Goal: Task Accomplishment & Management: Complete application form

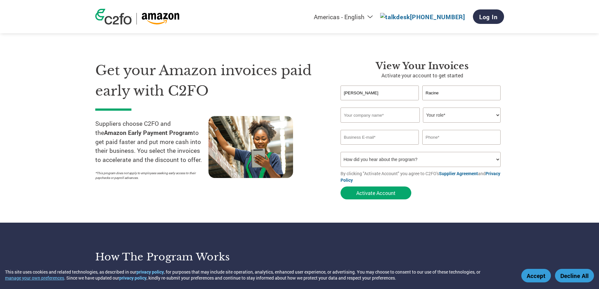
type input "Racine"
paste input "[PERSON_NAME][EMAIL_ADDRESS][DOMAIN_NAME]"
type input "[PERSON_NAME][EMAIL_ADDRESS][DOMAIN_NAME]"
click at [448, 133] on input "text" at bounding box center [461, 137] width 79 height 15
paste input "[PHONE_NUMBER]"
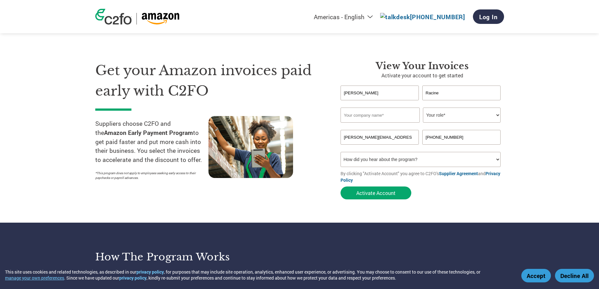
type input "[PHONE_NUMBER]"
drag, startPoint x: 415, startPoint y: 165, endPoint x: 404, endPoint y: 165, distance: 11.0
click at [415, 165] on select "How did you hear about the program? Received a letter Email Social Media Online…" at bounding box center [421, 159] width 160 height 15
select select "Other"
click at [341, 152] on select "How did you hear about the program? Received a letter Email Social Media Online…" at bounding box center [421, 159] width 160 height 15
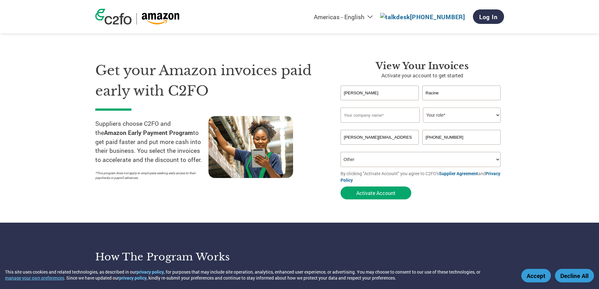
click at [492, 202] on form "[PERSON_NAME] Invalid first name or first name is too long Invalid last name or…" at bounding box center [423, 144] width 164 height 117
click at [378, 115] on input "text" at bounding box center [380, 115] width 79 height 15
paste input "Star Elite Inc."
type input "Star Elite Inc."
drag, startPoint x: 442, startPoint y: 115, endPoint x: 447, endPoint y: 115, distance: 5.4
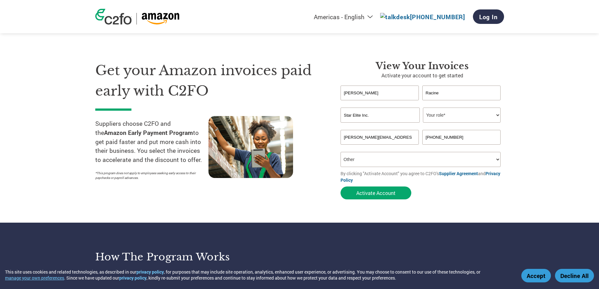
click at [442, 115] on select "Your role* CFO Controller Credit Manager Finance Director Treasurer CEO Preside…" at bounding box center [462, 115] width 78 height 15
select select "FINANCE_DIRECTOR"
click at [423, 108] on select "Your role* CFO Controller Credit Manager Finance Director Treasurer CEO Preside…" at bounding box center [462, 115] width 78 height 15
click at [545, 170] on section "Get your Amazon invoices paid early with C2FO Suppliers choose C2FO and the Ama…" at bounding box center [299, 124] width 599 height 198
drag, startPoint x: 381, startPoint y: 195, endPoint x: 484, endPoint y: 216, distance: 105.3
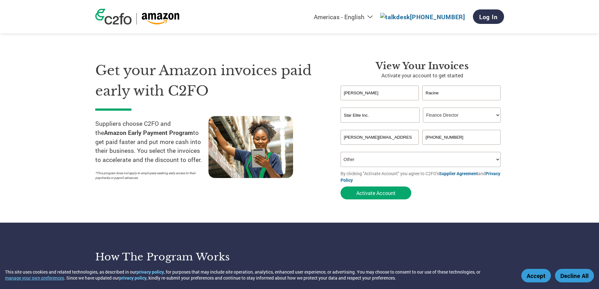
click at [476, 216] on section "Get your Amazon invoices paid early with C2FO Suppliers choose C2FO and the Ama…" at bounding box center [299, 124] width 599 height 198
click at [385, 200] on form "[PERSON_NAME] Invalid first name or first name is too long Invalid last name or…" at bounding box center [423, 144] width 164 height 117
click at [387, 196] on button "Activate Account" at bounding box center [376, 193] width 71 height 13
